Goal: Find specific page/section: Find specific page/section

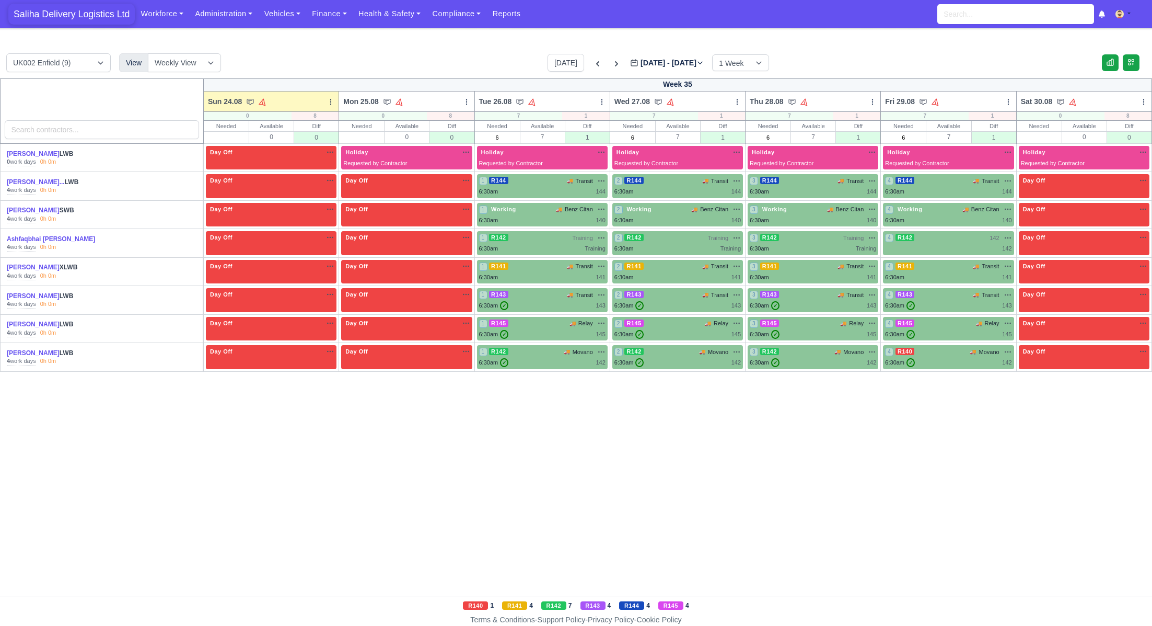
click at [80, 19] on span "Saliha Delivery Logistics Ltd" at bounding box center [71, 14] width 126 height 21
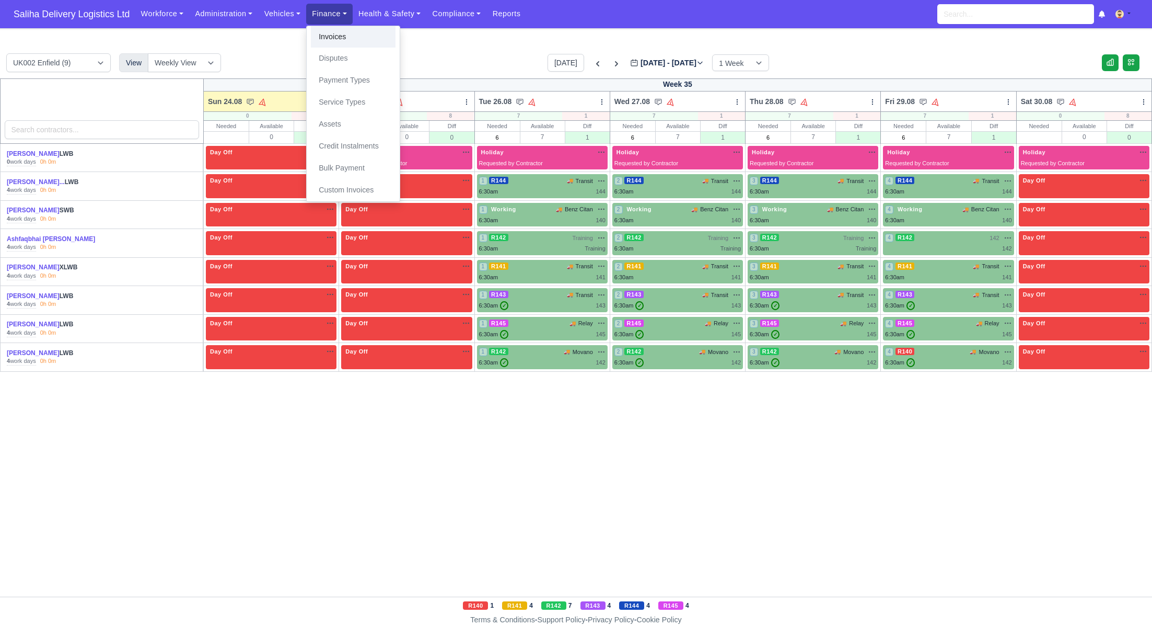
click at [325, 40] on link "Invoices" at bounding box center [353, 37] width 85 height 22
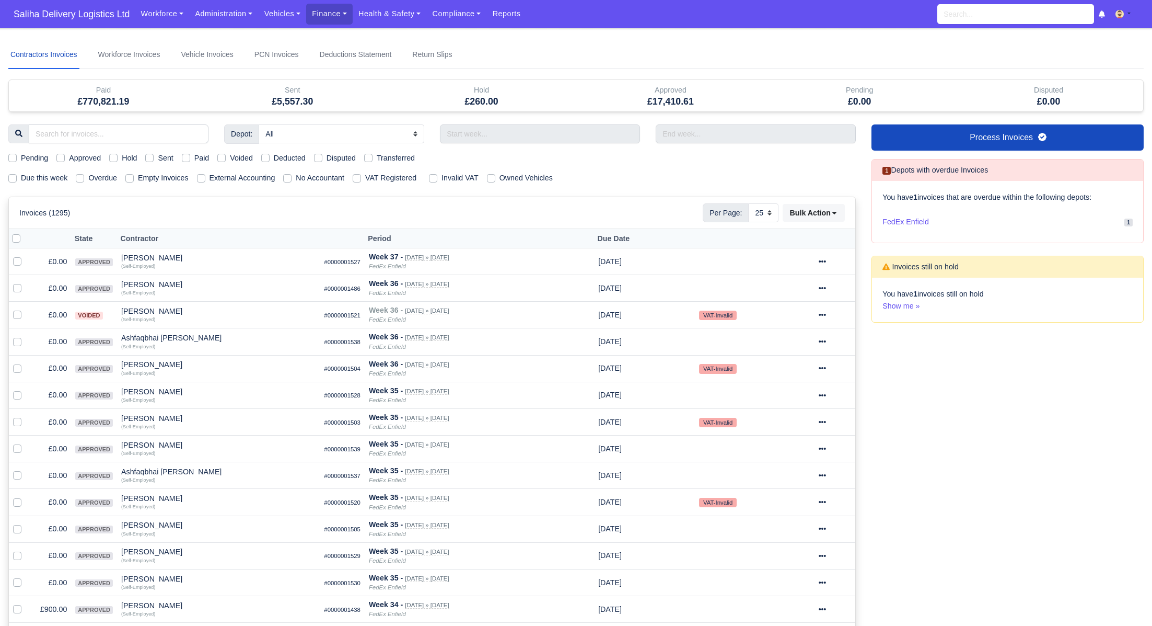
select select "25"
click at [158, 156] on label "Sent" at bounding box center [165, 158] width 15 height 12
click at [149, 156] on input "Sent" at bounding box center [149, 156] width 8 height 8
checkbox input "true"
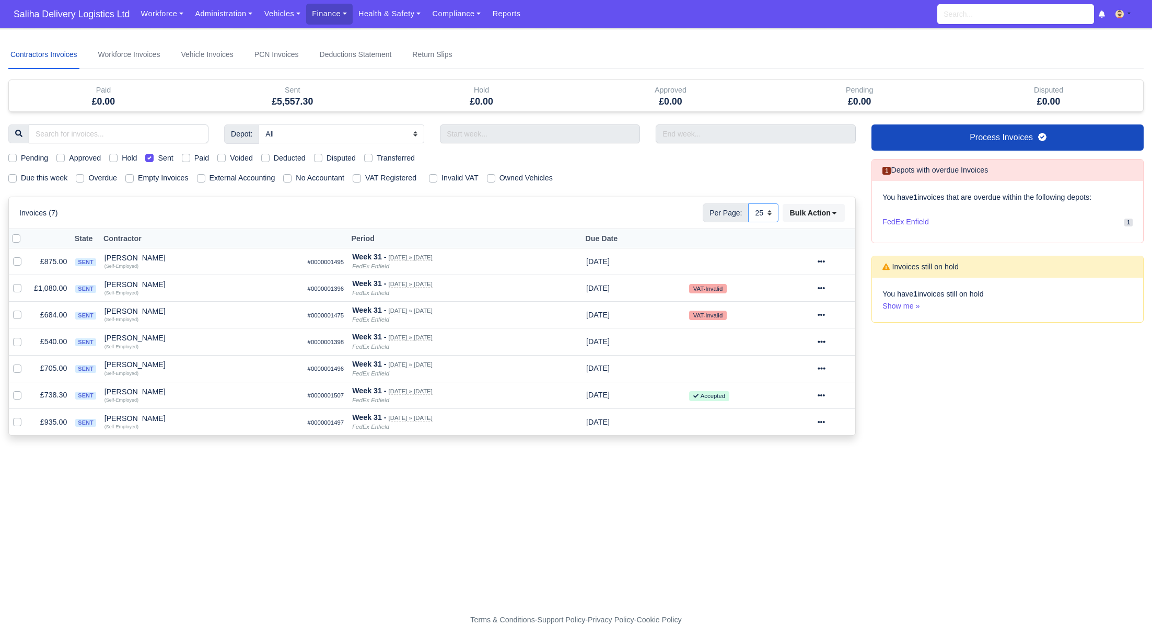
click at [769, 212] on select "10 25 50" at bounding box center [763, 212] width 30 height 19
select select "50"
click at [748, 203] on select "10 25 50" at bounding box center [763, 212] width 30 height 19
